Goal: Transaction & Acquisition: Obtain resource

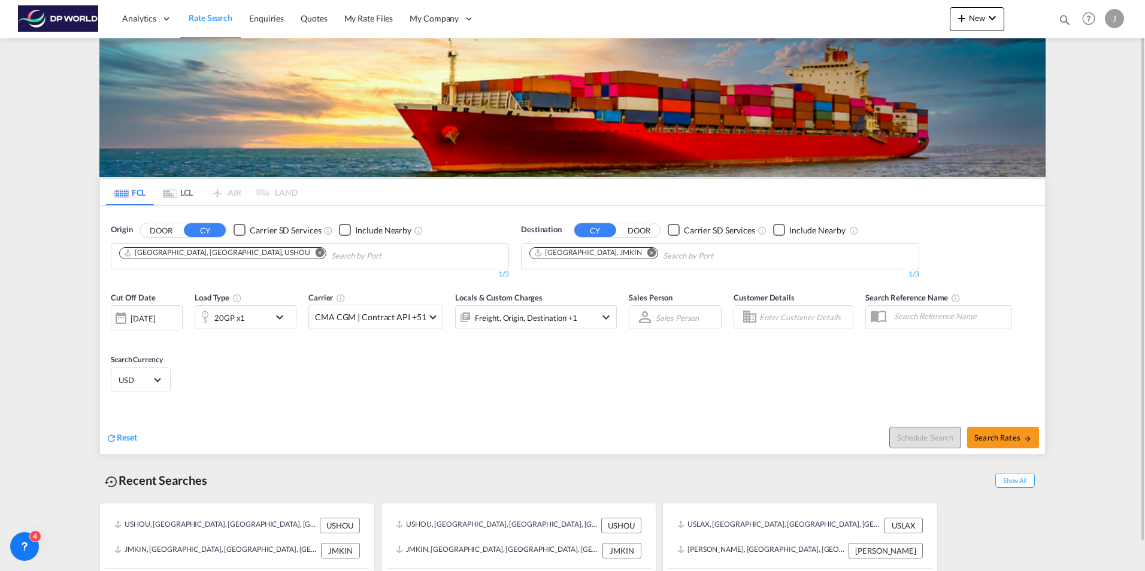
click at [208, 16] on span "Rate Search" at bounding box center [211, 18] width 44 height 10
click at [315, 252] on md-icon "Remove" at bounding box center [319, 252] width 9 height 9
click at [647, 254] on md-icon "Remove" at bounding box center [651, 252] width 9 height 9
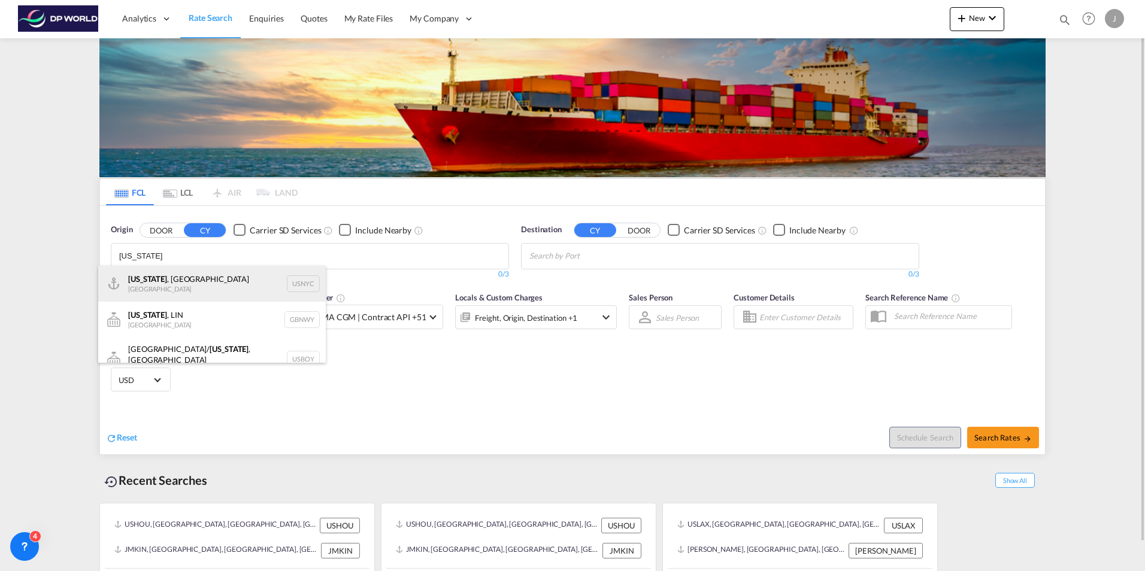
type input "[US_STATE]"
click at [182, 286] on div "[US_STATE] , [GEOGRAPHIC_DATA] [GEOGRAPHIC_DATA] USNYC" at bounding box center [211, 284] width 227 height 36
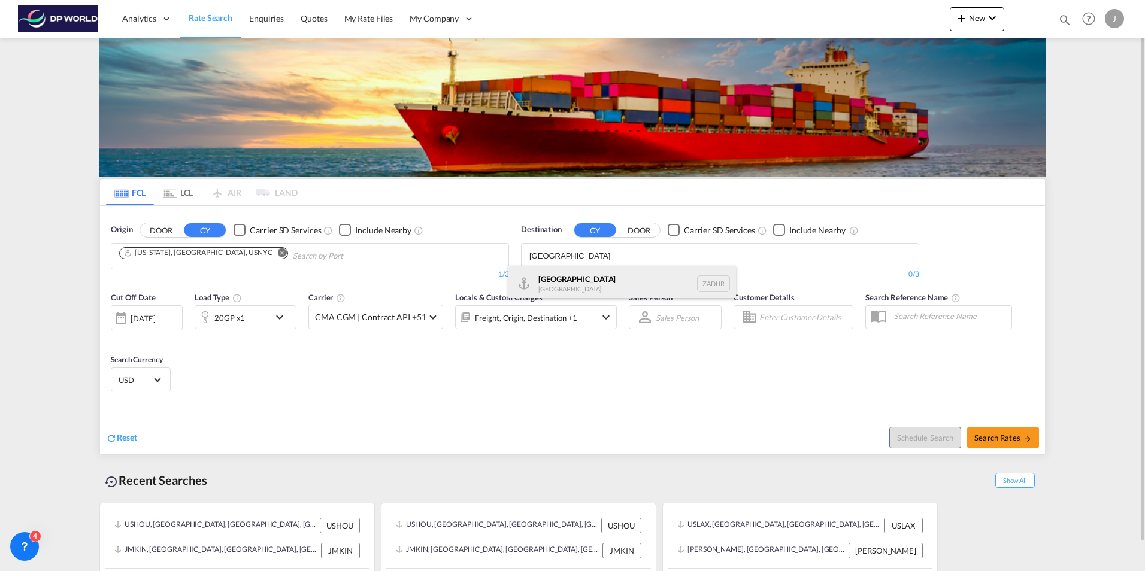
type input "[GEOGRAPHIC_DATA]"
click at [584, 284] on div "[GEOGRAPHIC_DATA] [GEOGRAPHIC_DATA] ZADUR" at bounding box center [621, 284] width 227 height 36
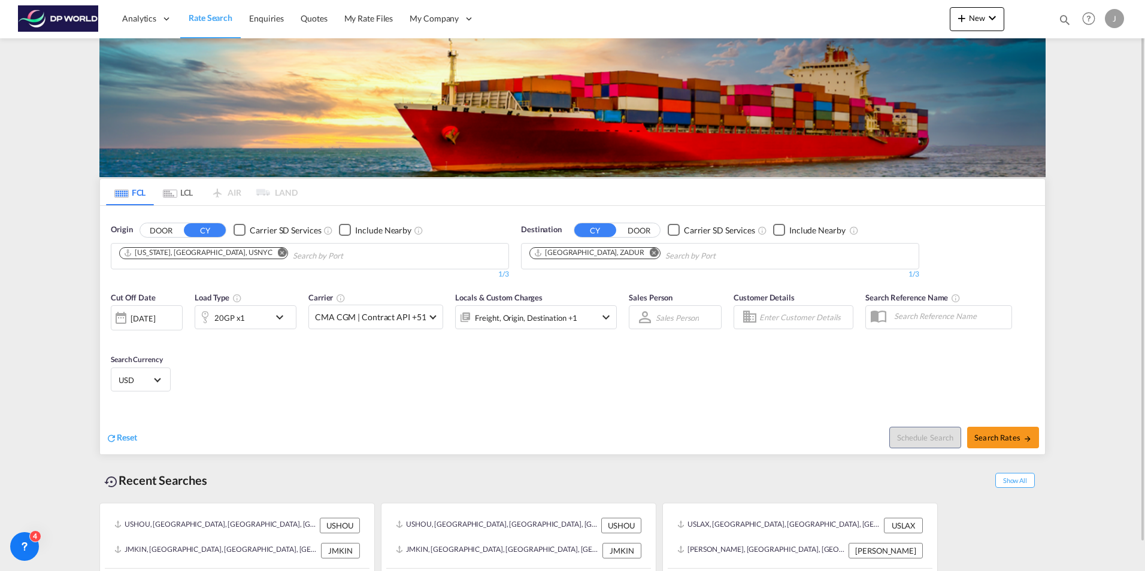
click at [264, 320] on div "20GP x1" at bounding box center [232, 317] width 74 height 24
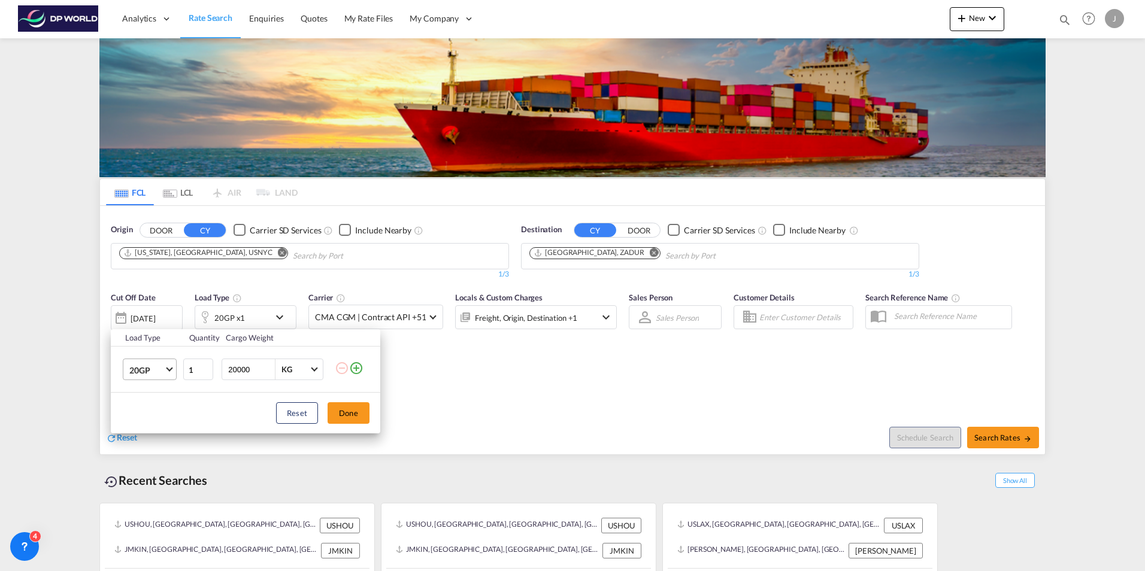
click at [166, 369] on span "Choose: \a20GP" at bounding box center [169, 368] width 7 height 7
click at [156, 396] on md-option "40GP" at bounding box center [160, 398] width 81 height 29
click at [356, 415] on button "Done" at bounding box center [348, 413] width 42 height 22
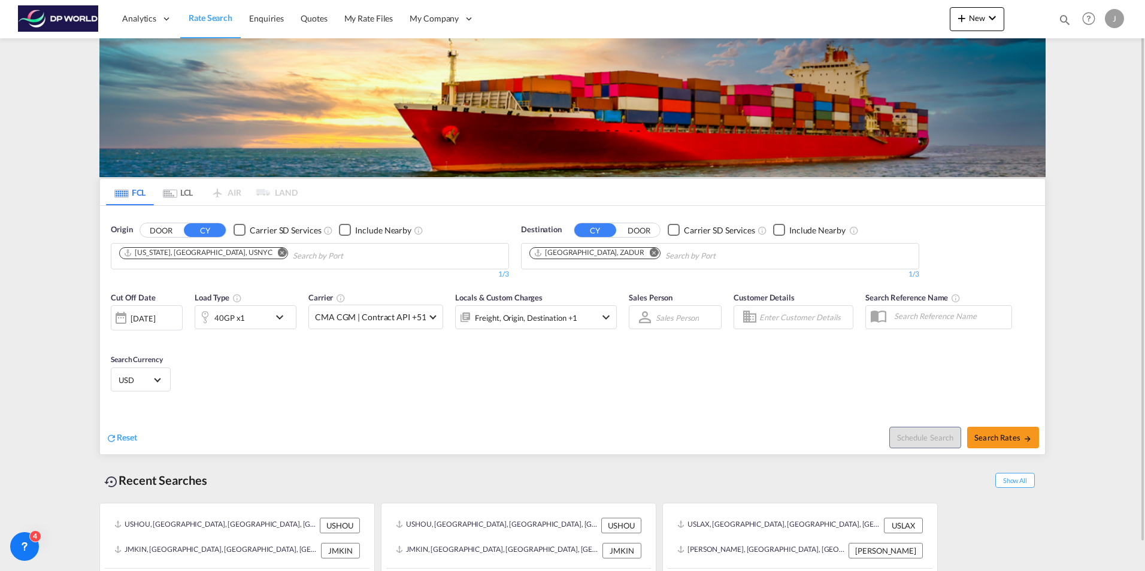
click at [688, 347] on div "Sales Person Sales Person Select Sales Person No results found Select Sales Per…" at bounding box center [675, 317] width 105 height 62
click at [1002, 441] on span "Search Rates" at bounding box center [1002, 438] width 57 height 10
type input "USNYC to ZADUR / [DATE]"
